Goal: Find specific page/section: Find specific page/section

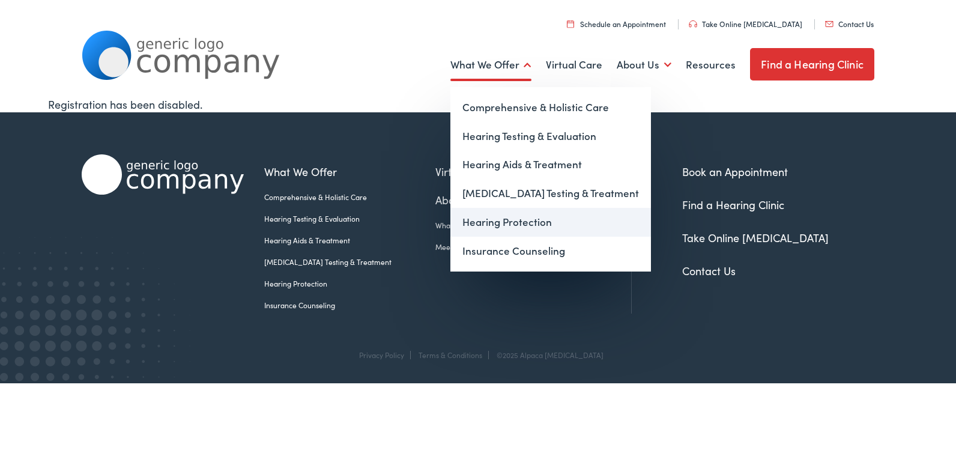
click at [514, 223] on link "Hearing Protection" at bounding box center [550, 222] width 201 height 29
